Goal: Navigation & Orientation: Find specific page/section

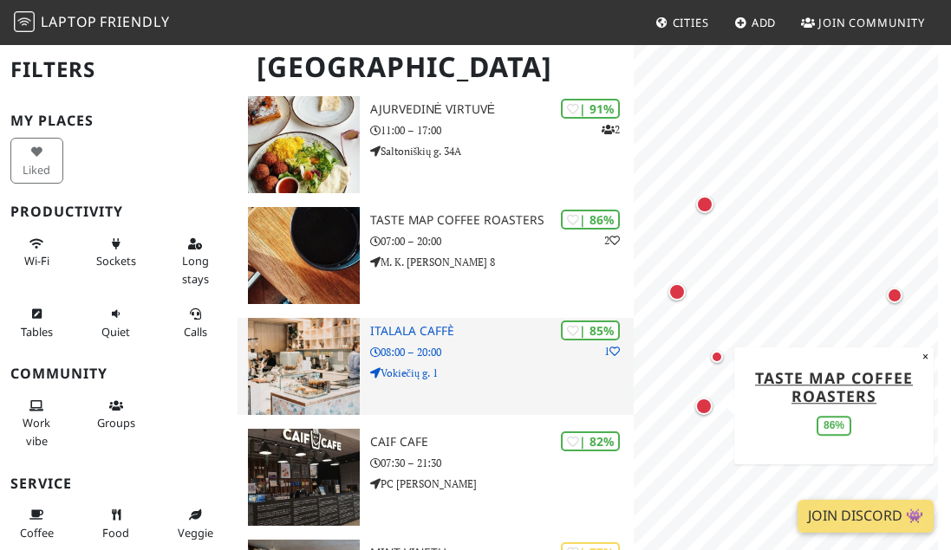
scroll to position [173, 0]
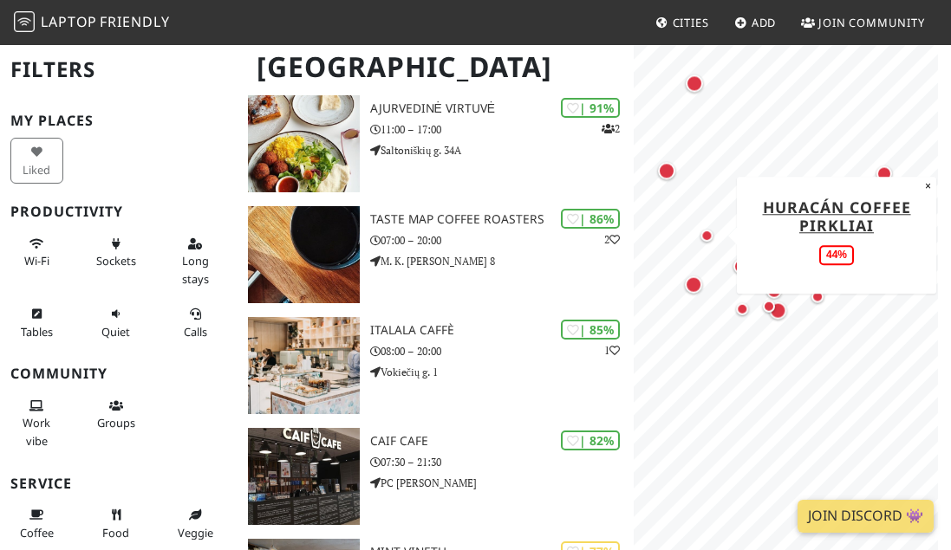
drag, startPoint x: 722, startPoint y: 366, endPoint x: 711, endPoint y: 241, distance: 125.3
click at [711, 241] on div "Map marker" at bounding box center [707, 235] width 21 height 21
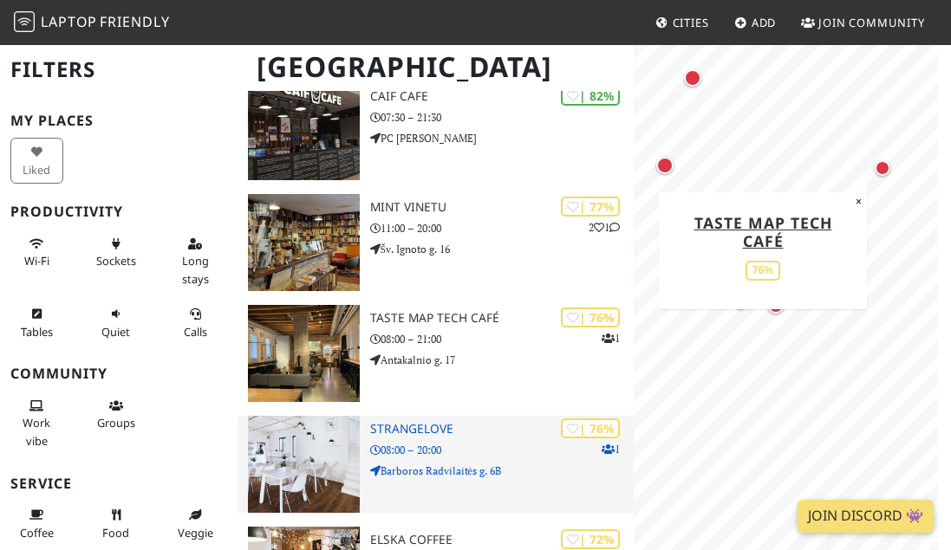
scroll to position [520, 0]
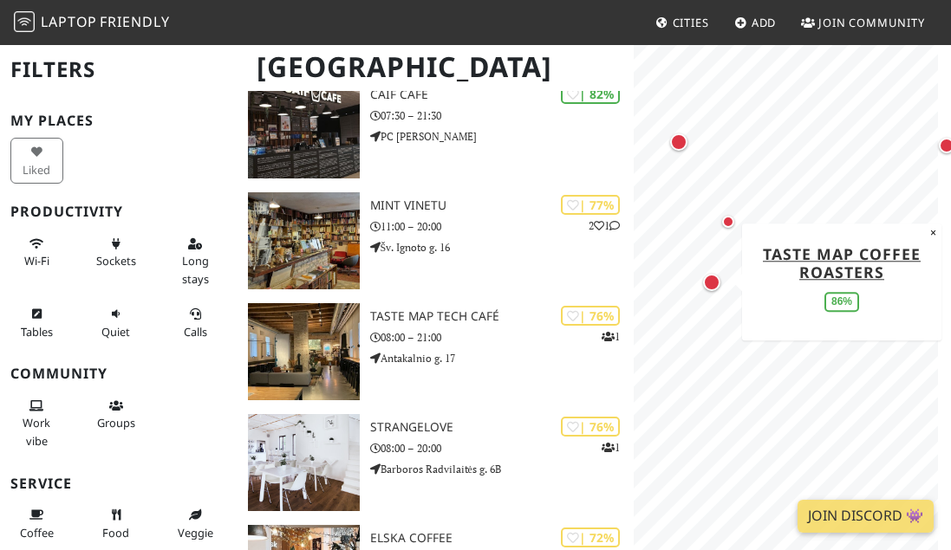
click at [714, 291] on div "Map marker" at bounding box center [712, 282] width 24 height 24
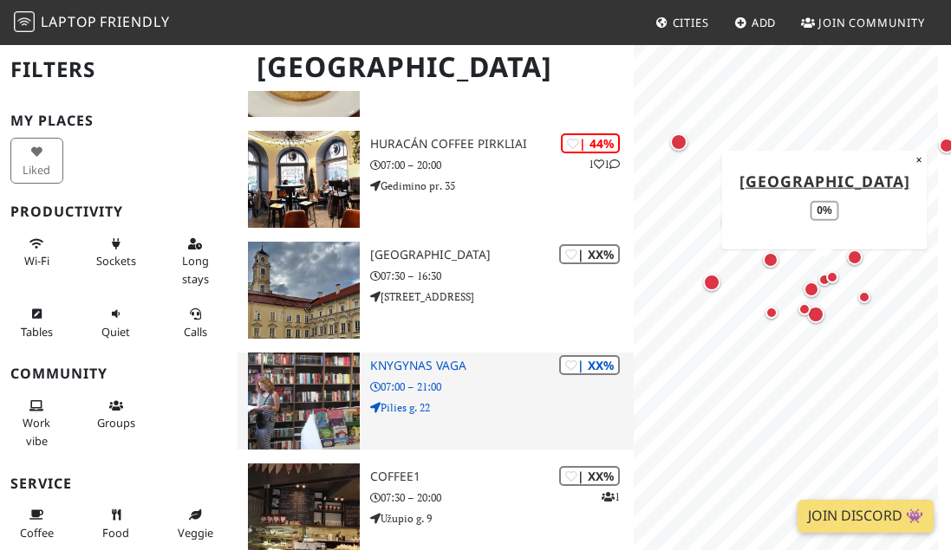
scroll to position [1383, 0]
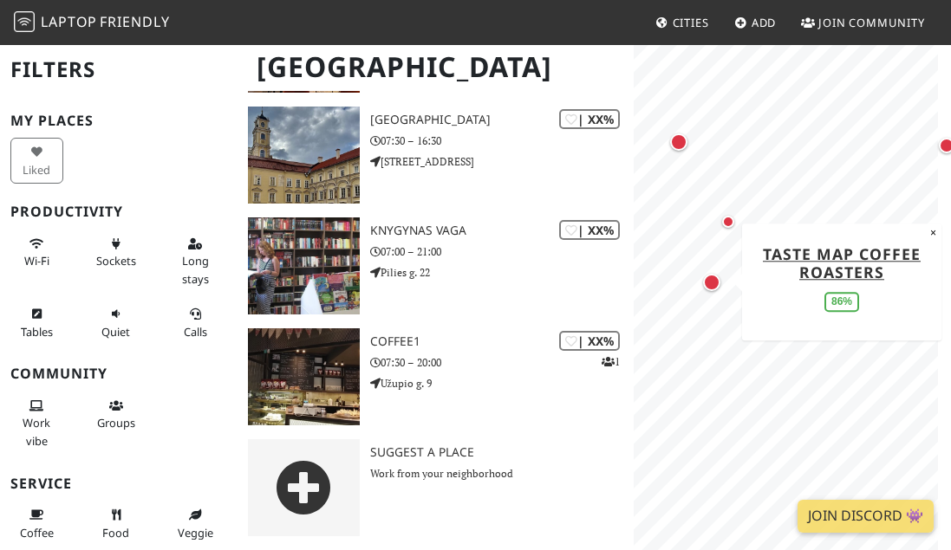
click at [706, 283] on div "Map marker" at bounding box center [711, 282] width 17 height 17
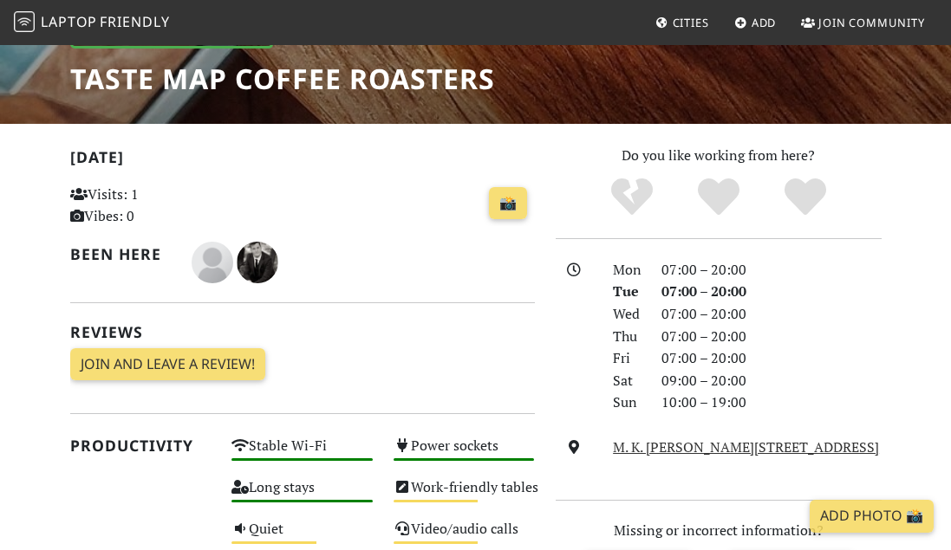
scroll to position [260, 0]
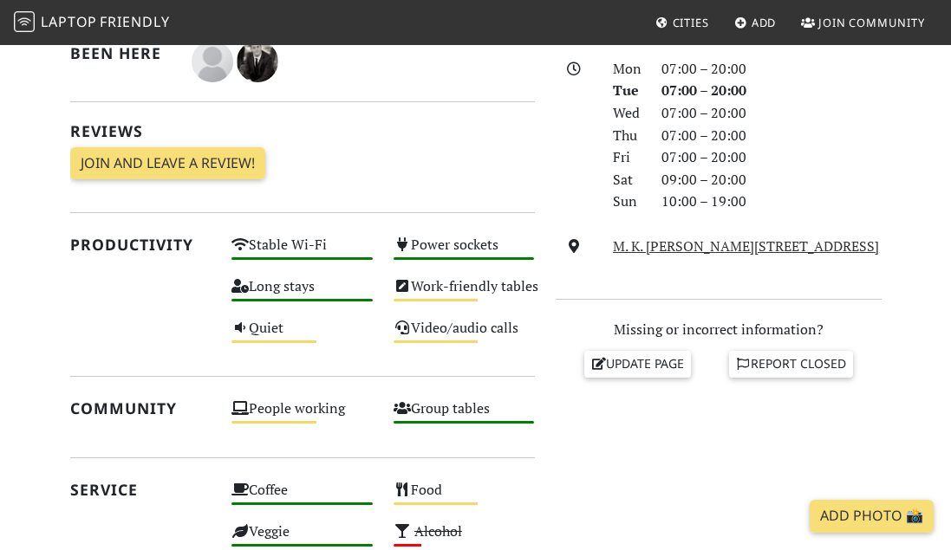
scroll to position [520, 0]
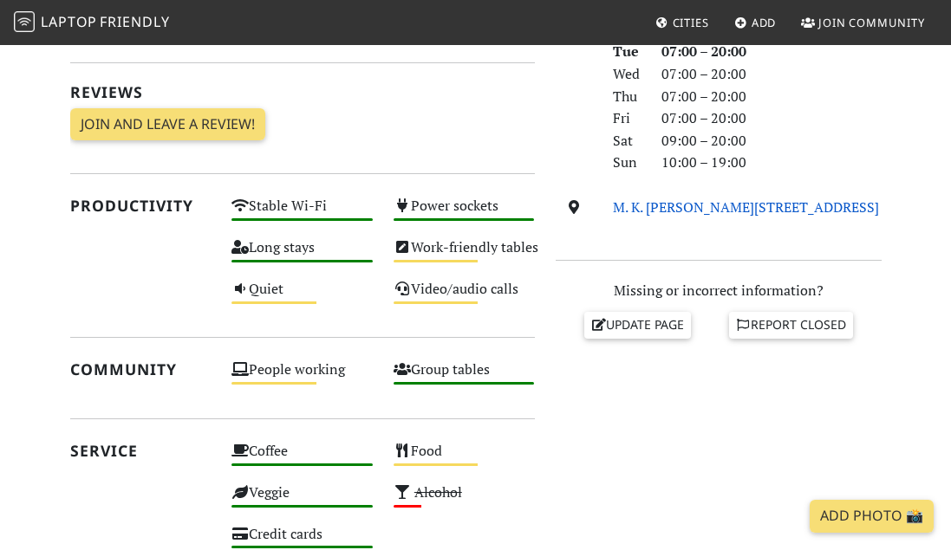
click at [687, 212] on link "M. K. [PERSON_NAME][STREET_ADDRESS]" at bounding box center [746, 207] width 266 height 19
